Goal: Check status

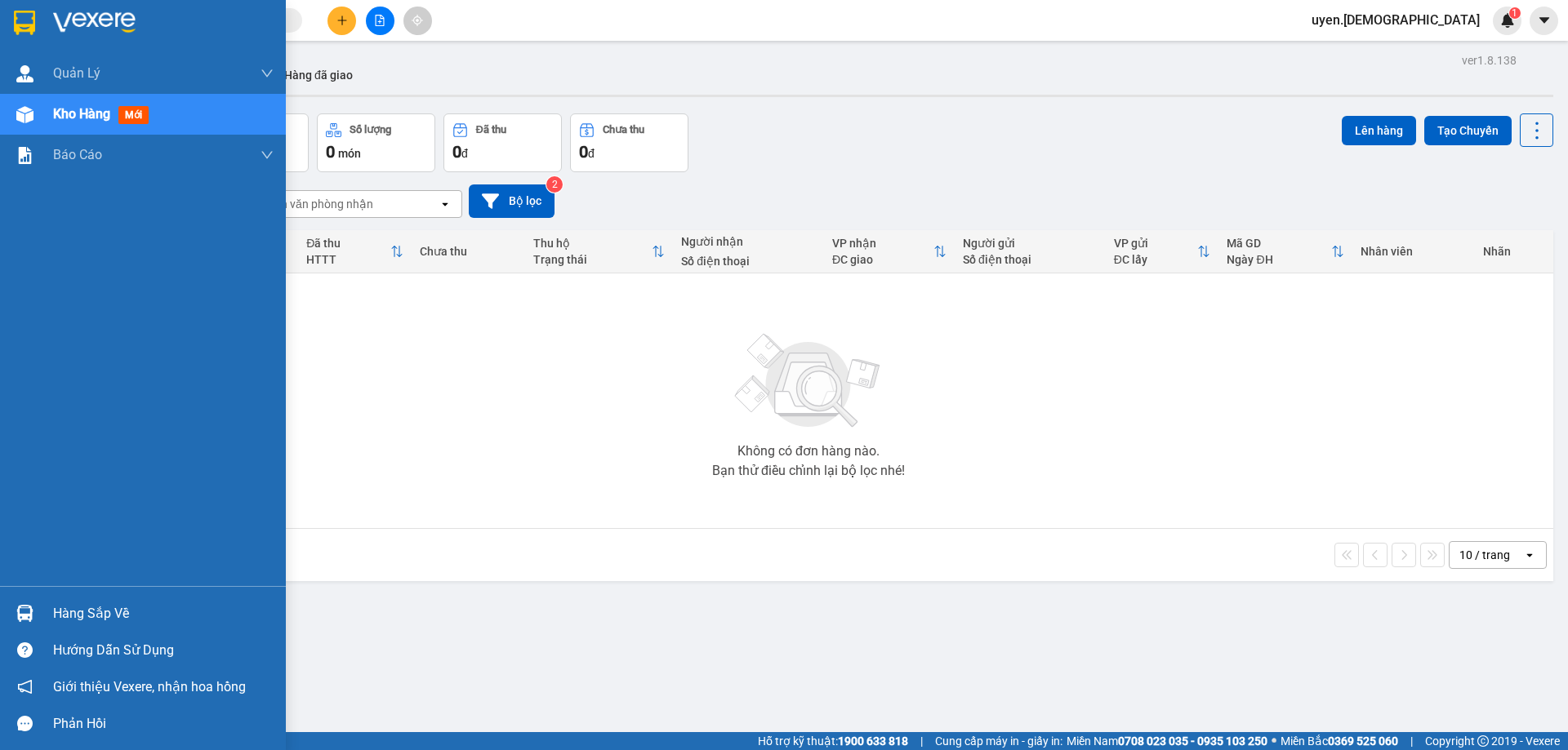
click at [58, 614] on div "Hàng sắp về" at bounding box center [163, 614] width 220 height 25
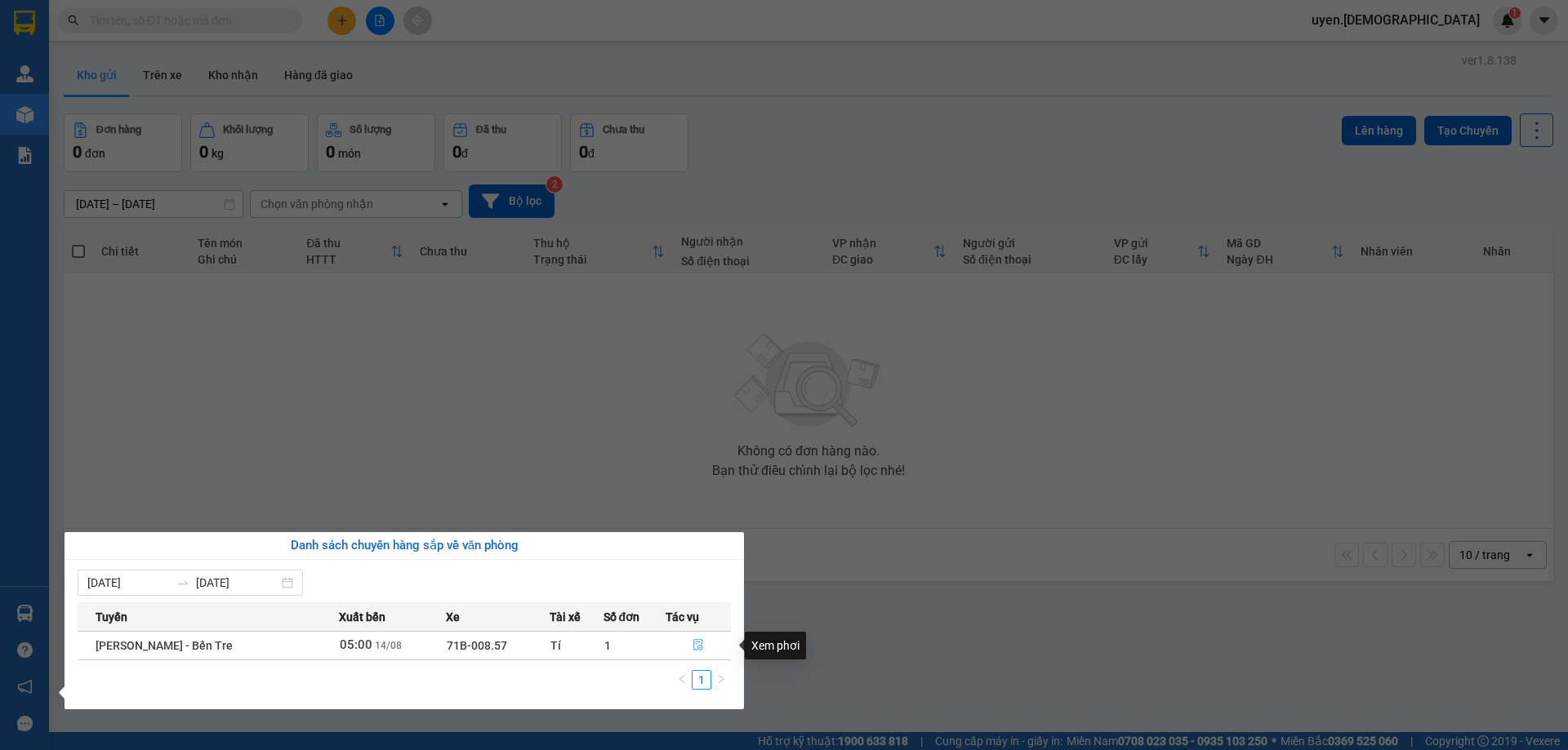
click at [701, 643] on icon "file-done" at bounding box center [698, 645] width 12 height 12
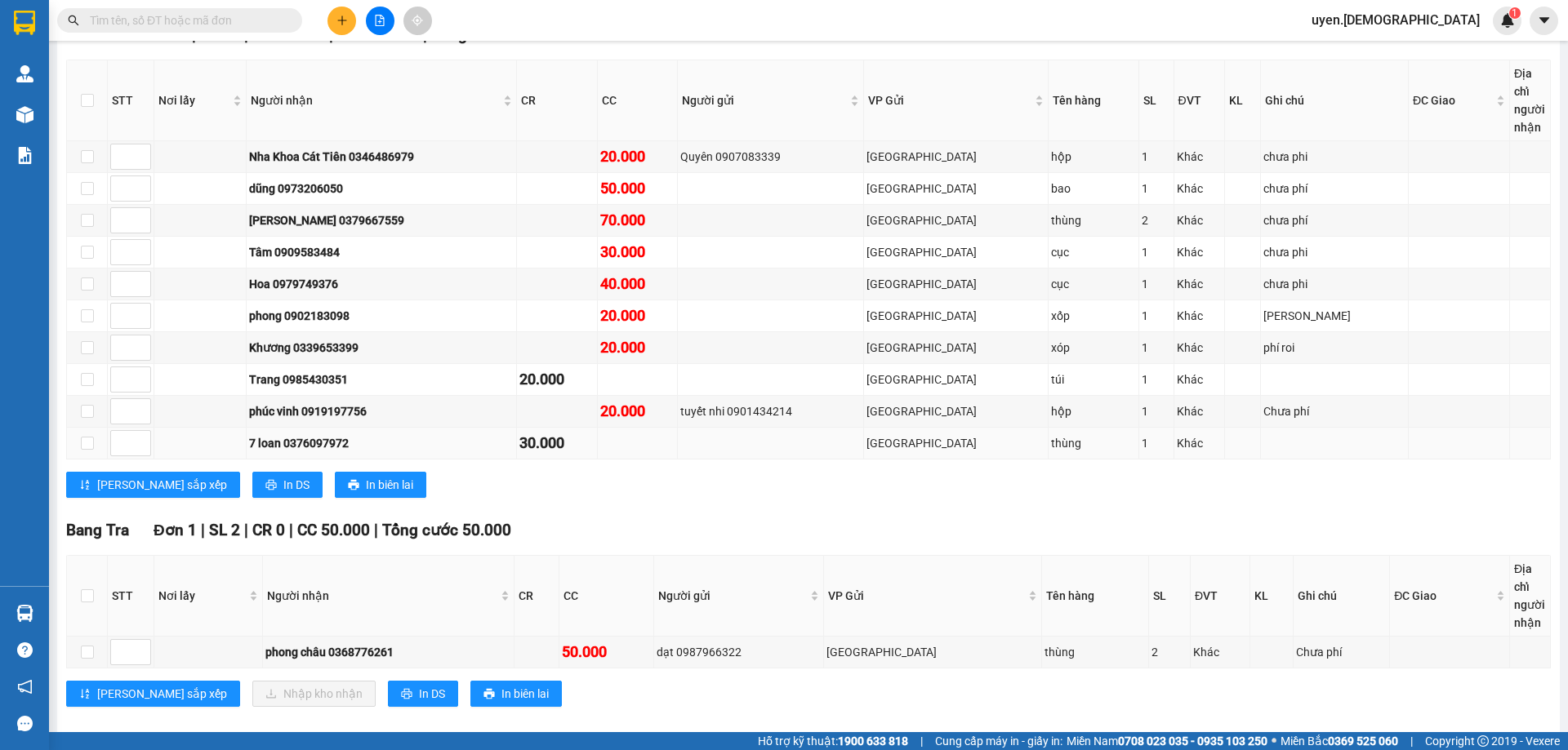
scroll to position [288, 0]
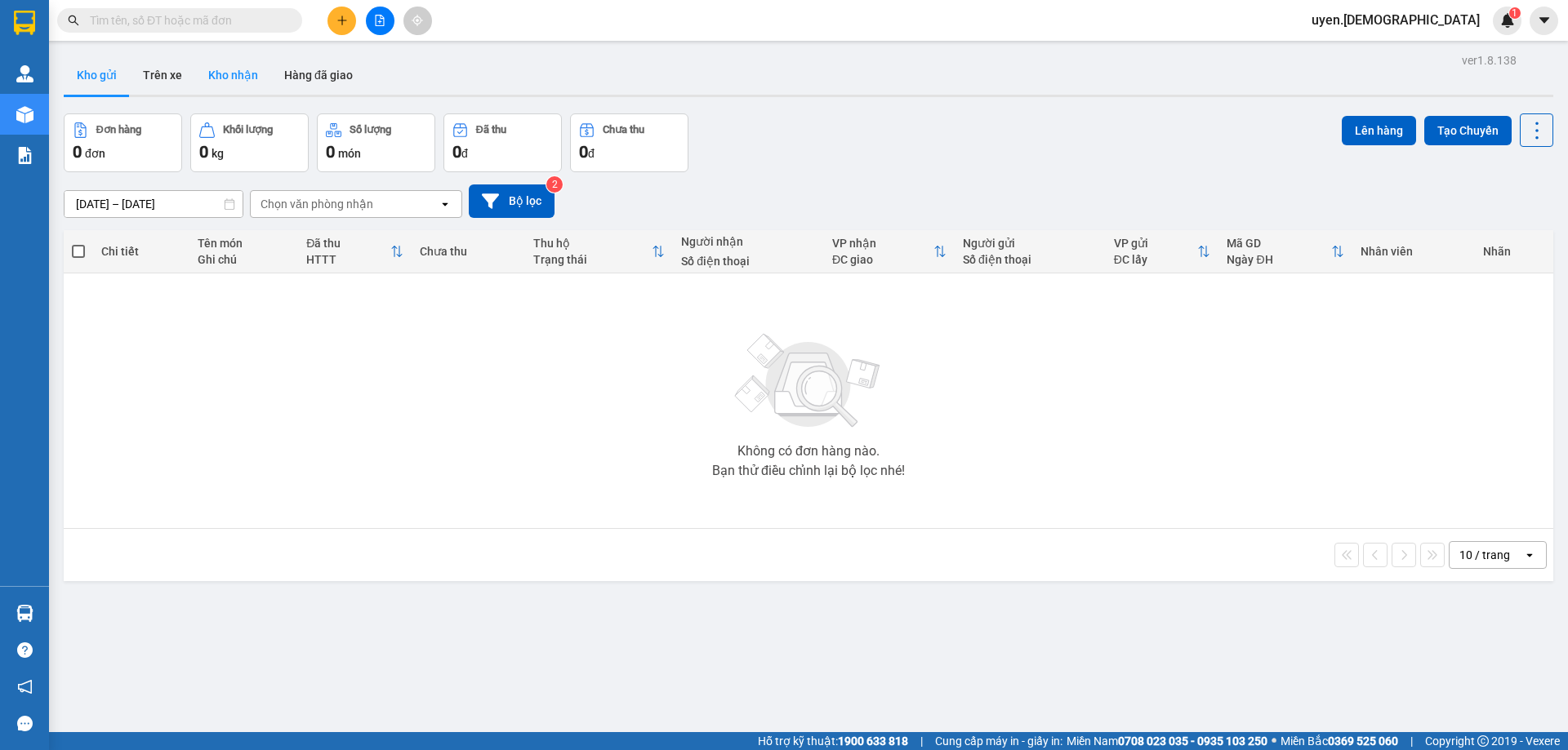
click at [228, 80] on button "Kho nhận" at bounding box center [233, 74] width 76 height 39
